Goal: Use online tool/utility: Use online tool/utility

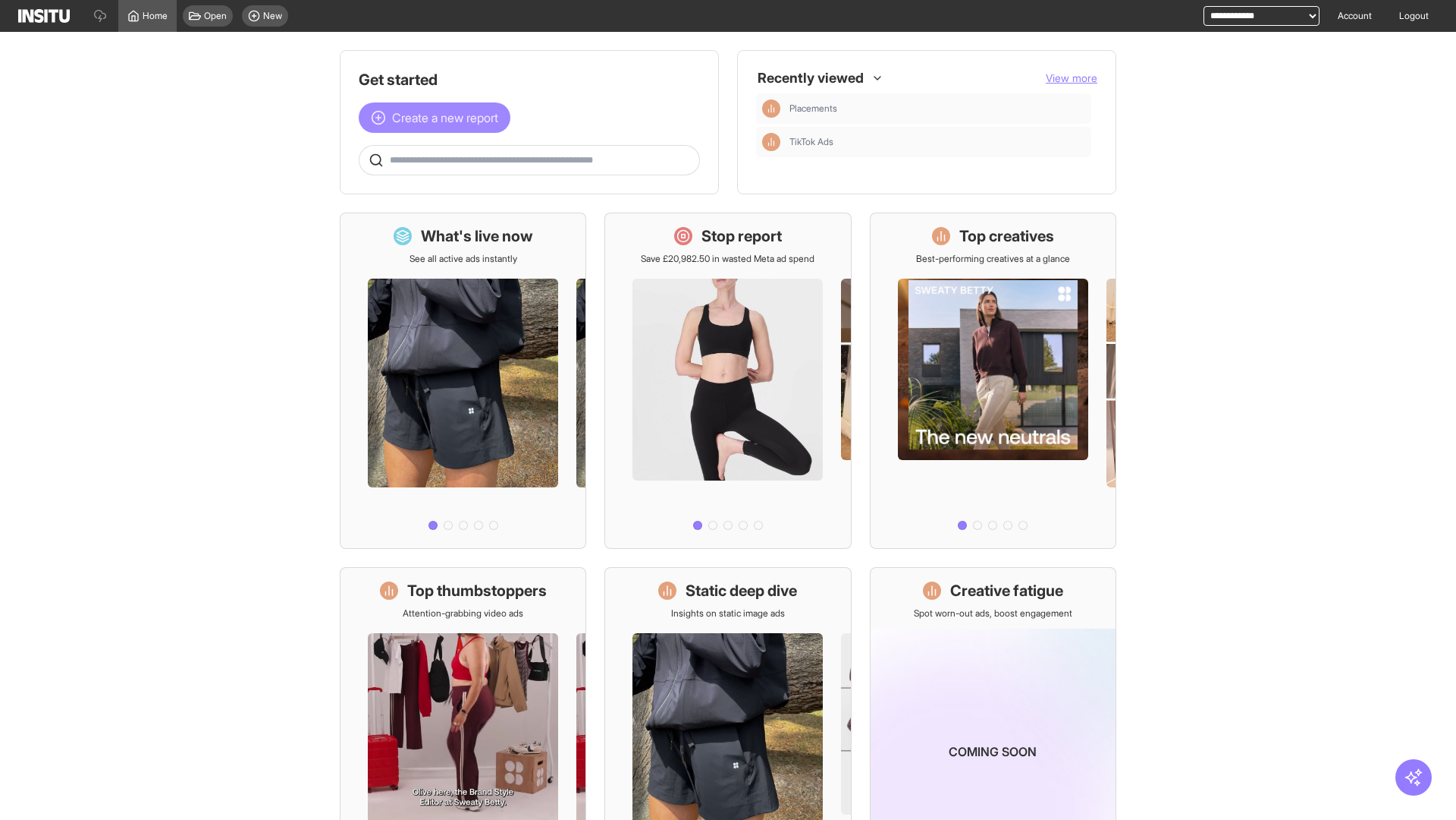
click at [439, 108] on span "Create a new report" at bounding box center [445, 117] width 106 height 18
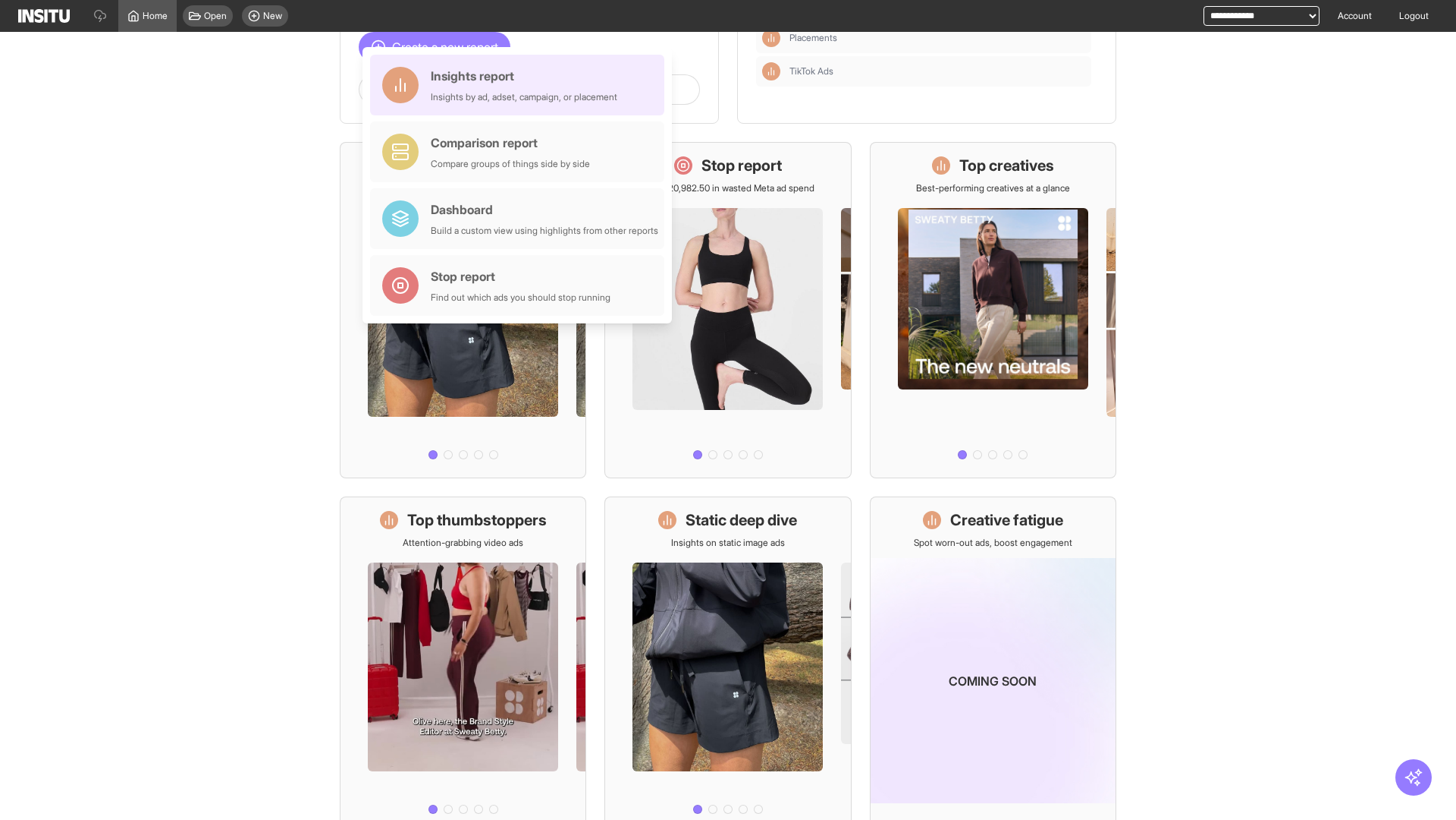
click at [521, 91] on div "Insights report Insights by ad, adset, campaign, or placement" at bounding box center [523, 85] width 186 height 37
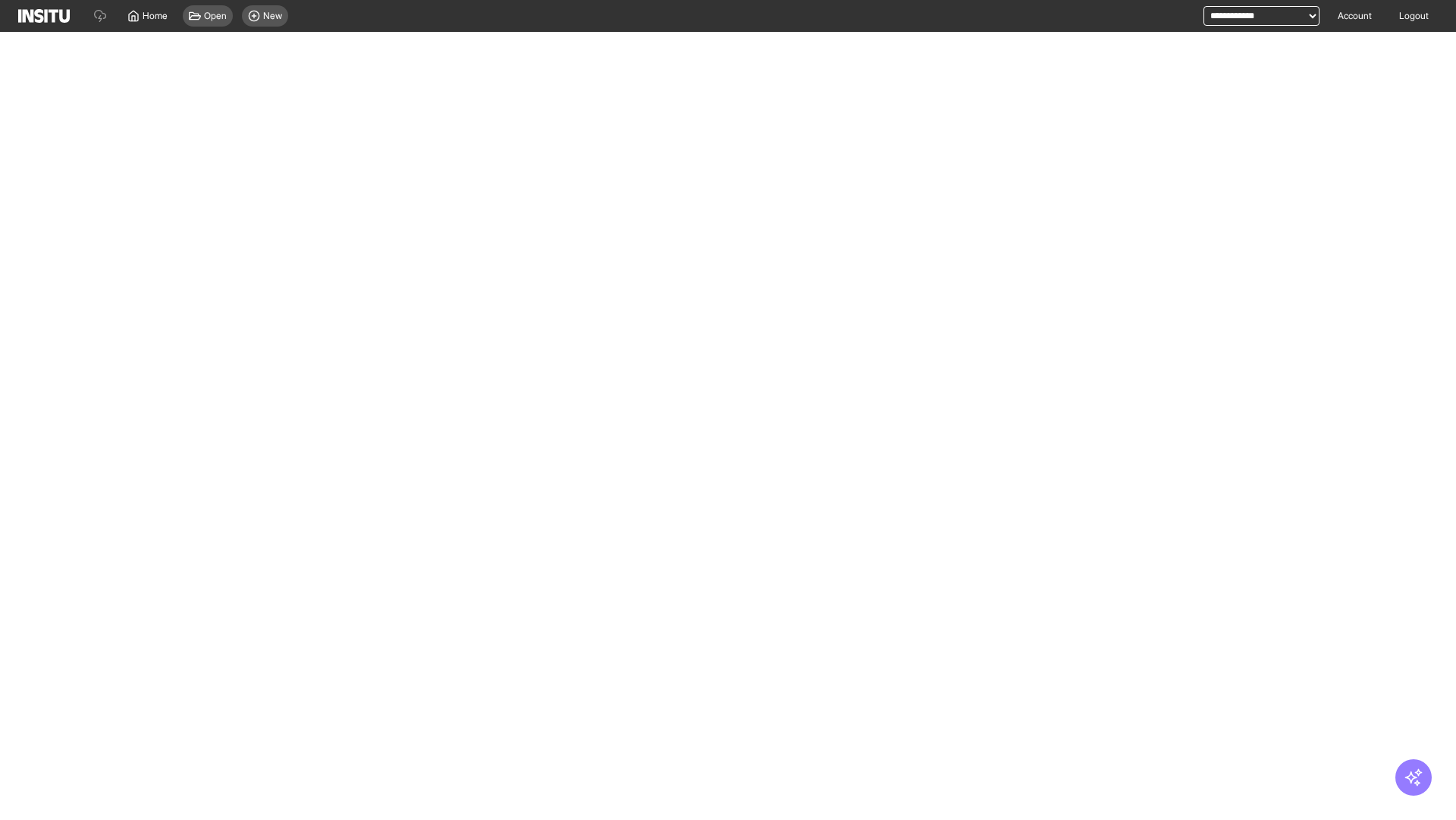
select select "**"
